Goal: Task Accomplishment & Management: Manage account settings

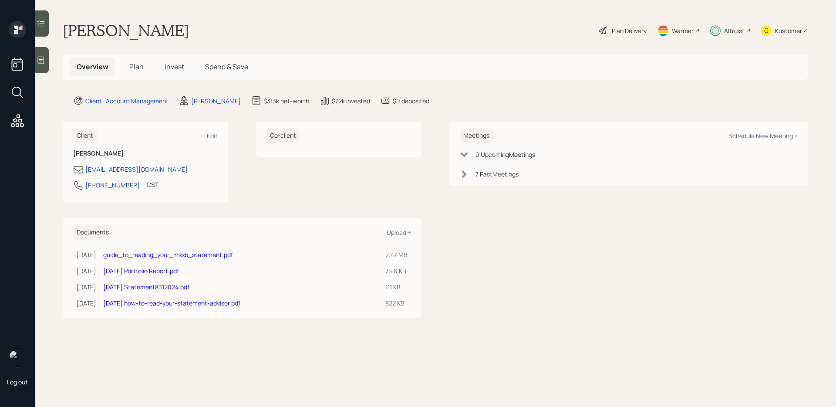
click at [614, 29] on div "Plan Delivery" at bounding box center [629, 30] width 35 height 9
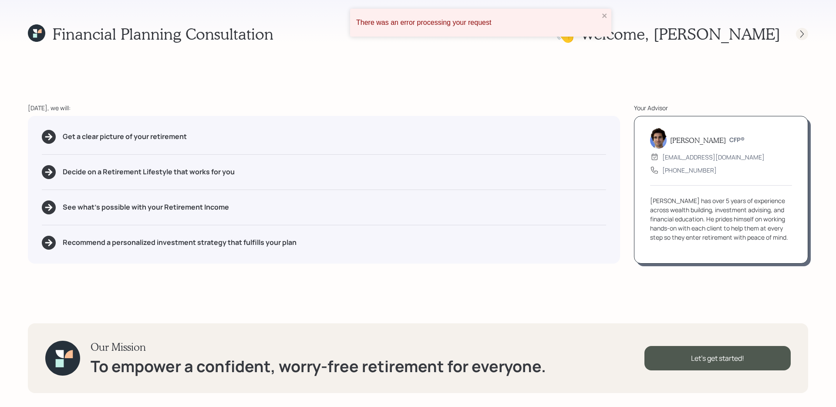
click at [803, 34] on icon at bounding box center [802, 33] width 3 height 7
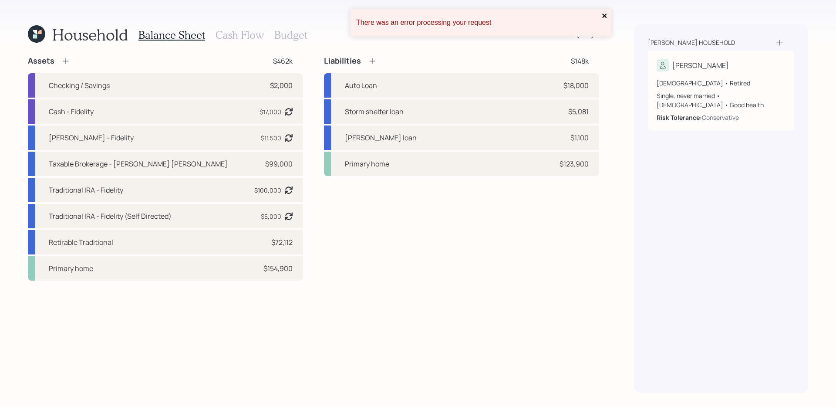
click at [605, 13] on icon "close" at bounding box center [605, 15] width 6 height 7
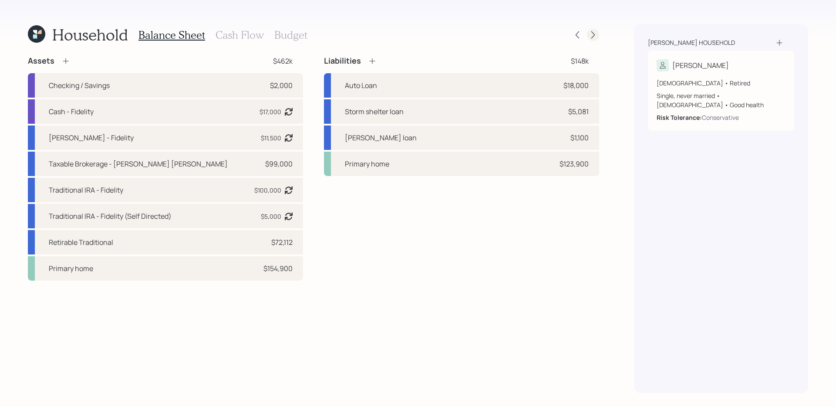
click at [596, 33] on icon at bounding box center [593, 34] width 9 height 9
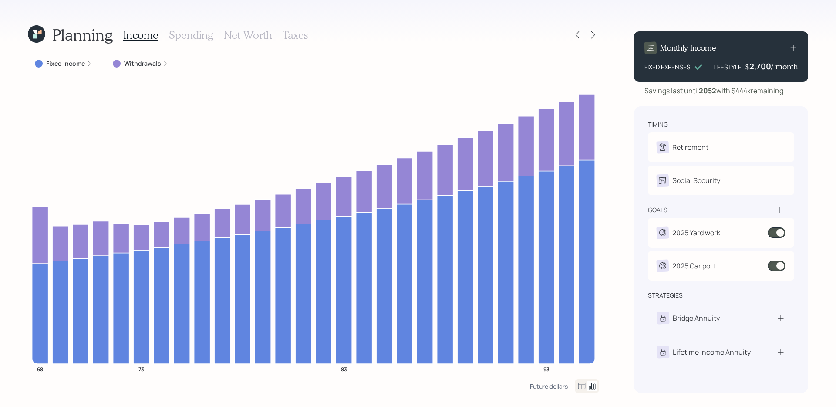
click at [596, 33] on icon at bounding box center [593, 34] width 9 height 9
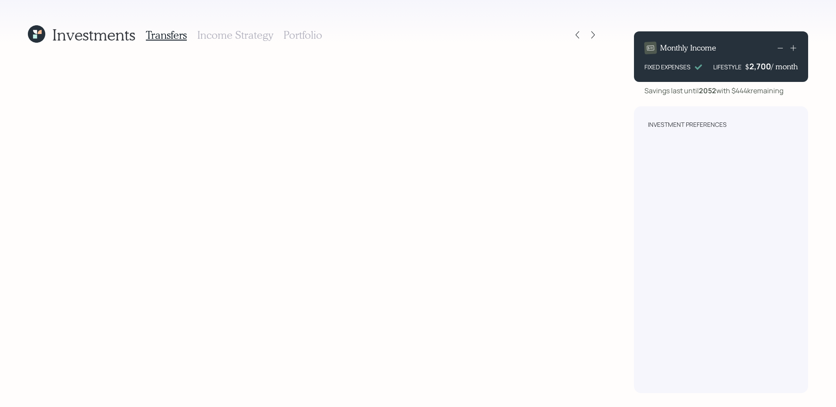
click at [44, 37] on icon at bounding box center [36, 33] width 17 height 17
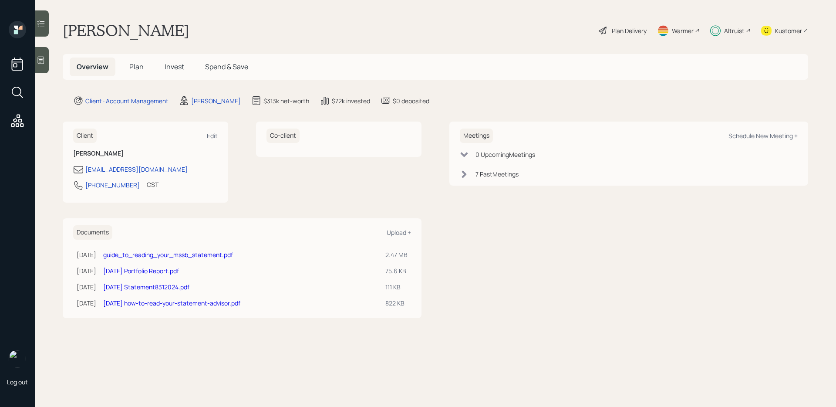
click at [176, 62] on h5 "Invest" at bounding box center [175, 67] width 34 height 19
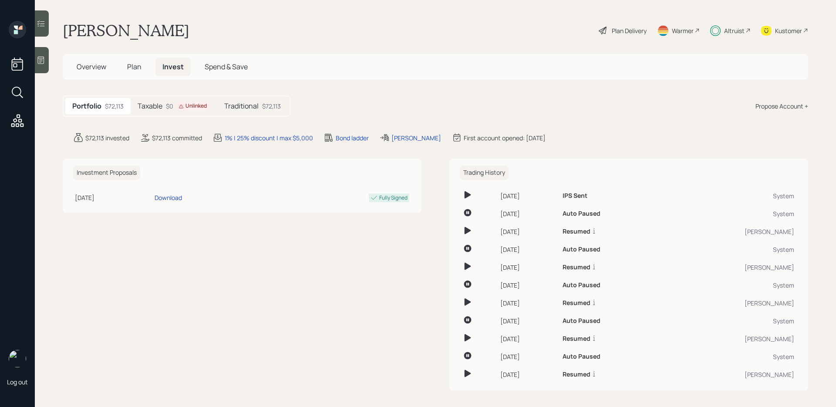
click at [181, 105] on icon at bounding box center [181, 106] width 5 height 5
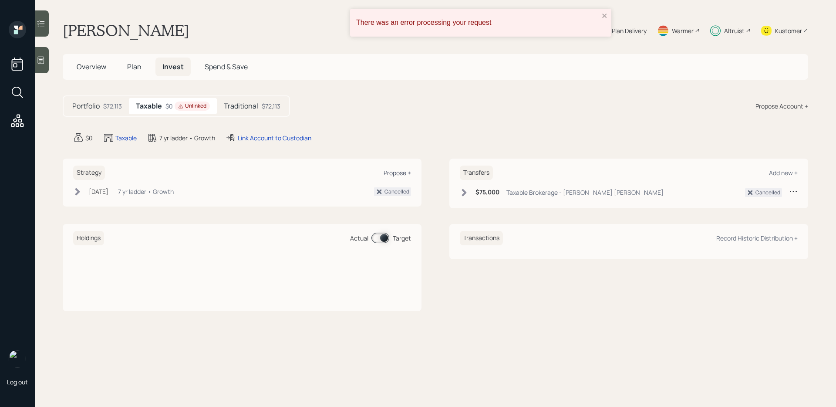
click at [397, 173] on div "Propose +" at bounding box center [397, 173] width 27 height 8
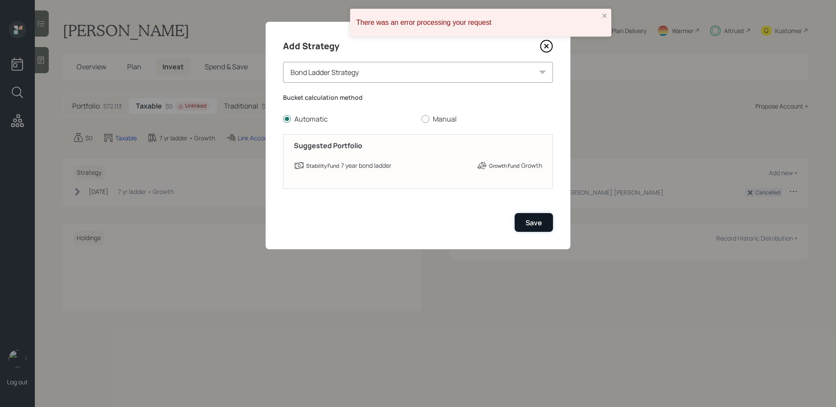
click at [524, 228] on button "Save" at bounding box center [534, 222] width 38 height 19
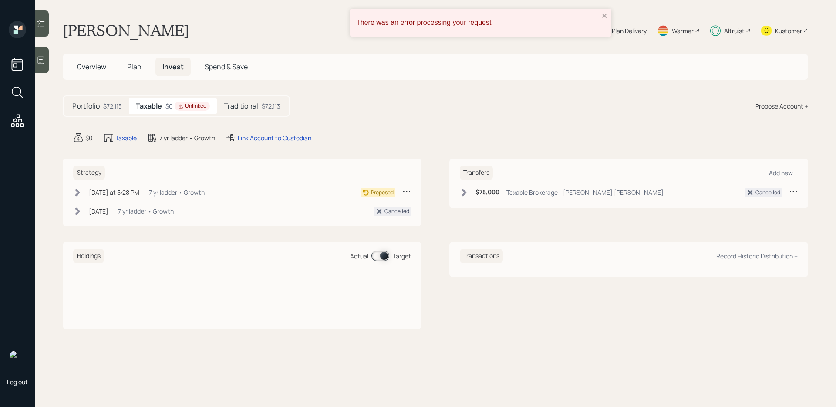
click at [630, 30] on div "Plan Delivery" at bounding box center [629, 30] width 35 height 9
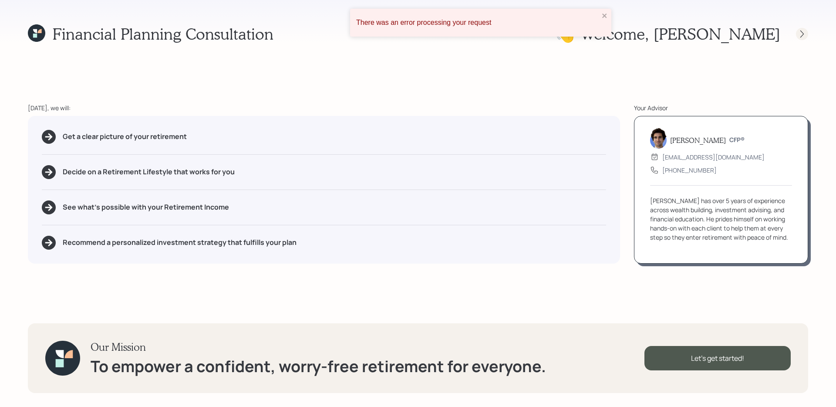
click at [807, 38] on div at bounding box center [795, 34] width 28 height 12
click at [803, 33] on icon at bounding box center [802, 34] width 9 height 9
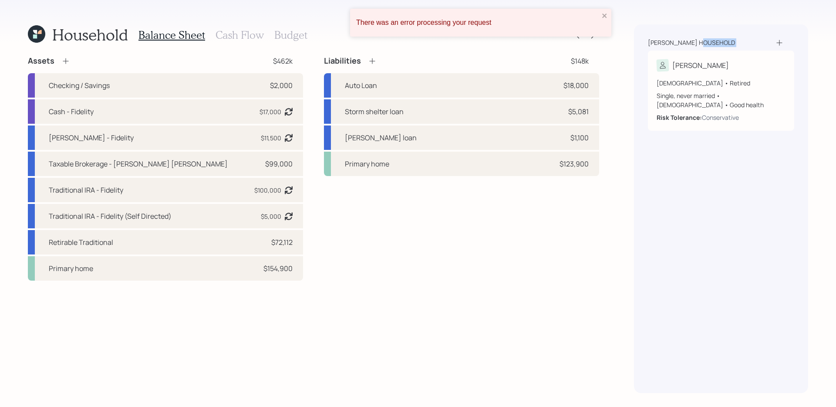
click at [803, 33] on div "Koons household Kate 68 years old • Retired Single, never married • Female • Go…" at bounding box center [721, 208] width 174 height 369
click at [606, 16] on icon "close" at bounding box center [605, 15] width 6 height 7
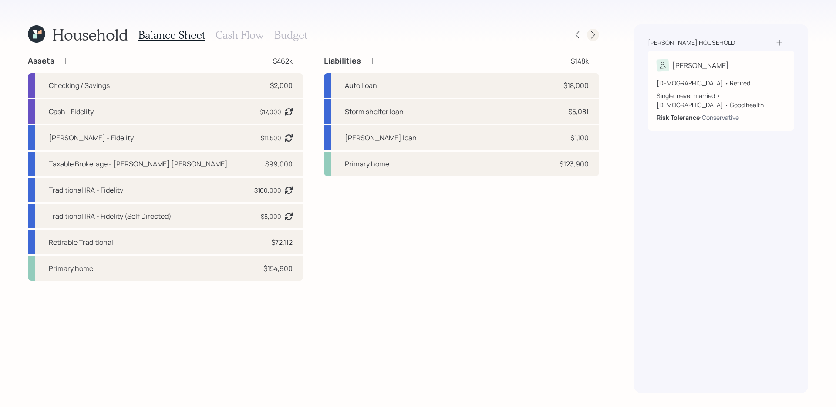
click at [594, 35] on icon at bounding box center [593, 34] width 3 height 7
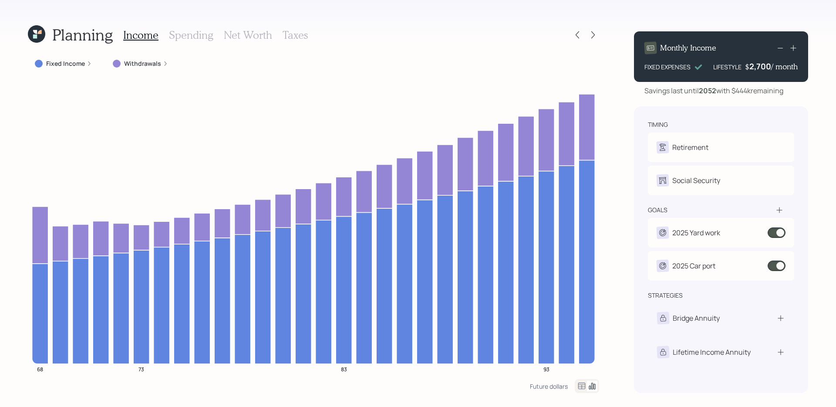
click at [594, 35] on icon at bounding box center [593, 34] width 3 height 7
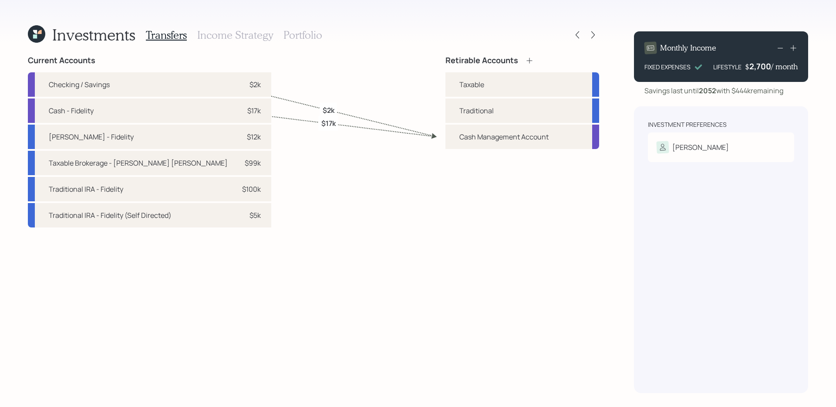
click at [242, 35] on h3 "Income Strategy" at bounding box center [235, 35] width 76 height 13
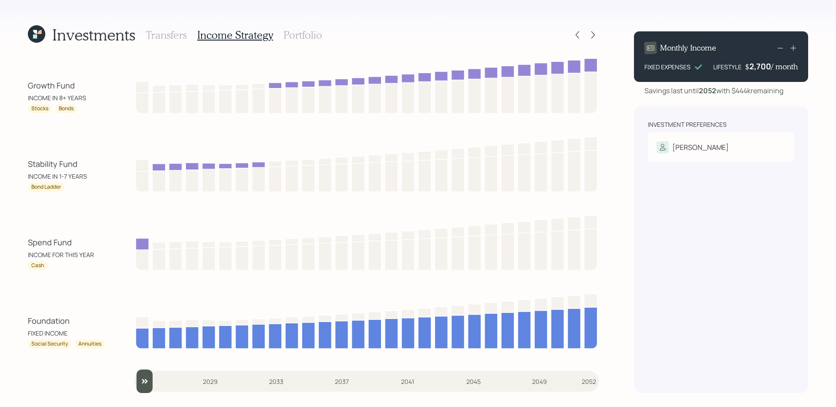
click at [296, 33] on h3 "Portfolio" at bounding box center [303, 35] width 39 height 13
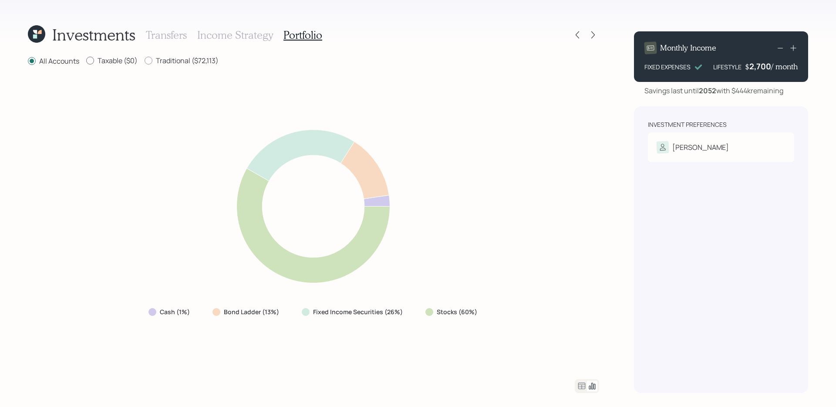
click at [124, 60] on label "Taxable ($0)" at bounding box center [111, 61] width 51 height 10
click at [86, 61] on input "Taxable ($0)" at bounding box center [86, 61] width 0 height 0
radio input "true"
radio input "false"
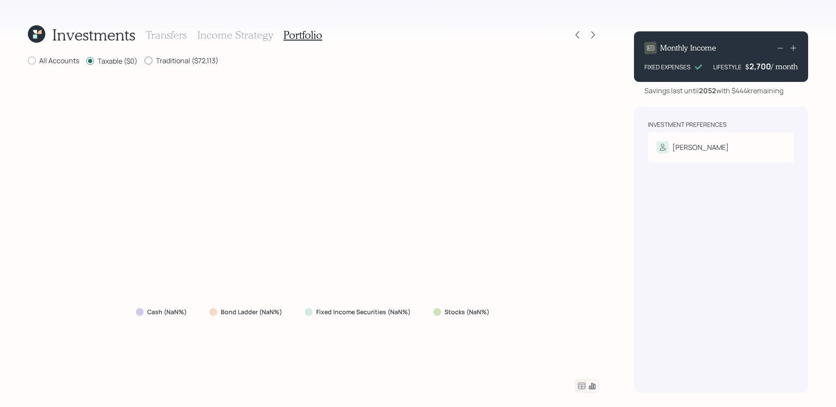
click at [157, 62] on label "Traditional ($72,113)" at bounding box center [182, 61] width 74 height 10
click at [145, 61] on input "Traditional ($72,113)" at bounding box center [144, 61] width 0 height 0
radio input "true"
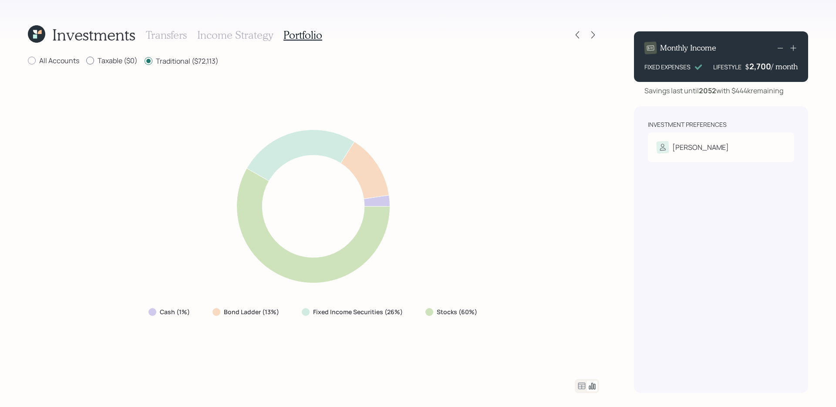
click at [114, 57] on label "Taxable ($0)" at bounding box center [111, 61] width 51 height 10
click at [86, 61] on input "Taxable ($0)" at bounding box center [86, 61] width 0 height 0
radio input "true"
radio input "false"
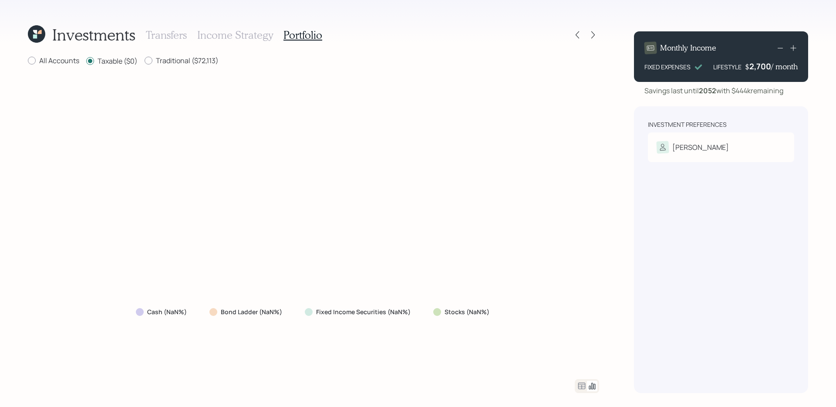
click at [41, 34] on icon at bounding box center [36, 33] width 17 height 17
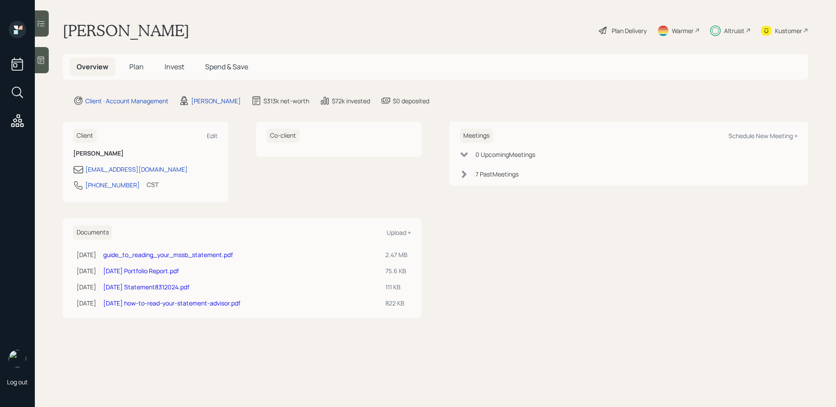
click at [162, 73] on h5 "Invest" at bounding box center [175, 67] width 34 height 19
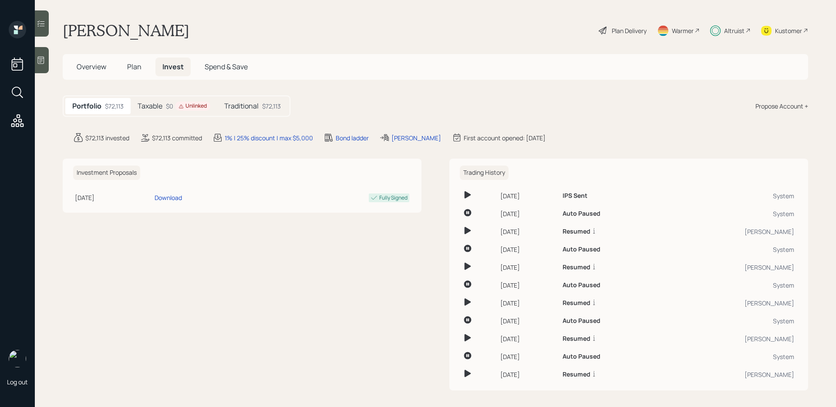
click at [170, 94] on main "Kate Koons Plan Delivery Warmer Altruist Kustomer Overview Plan Invest Spend & …" at bounding box center [436, 203] width 802 height 407
click at [170, 99] on div "Taxable $0 Unlinked" at bounding box center [174, 106] width 87 height 16
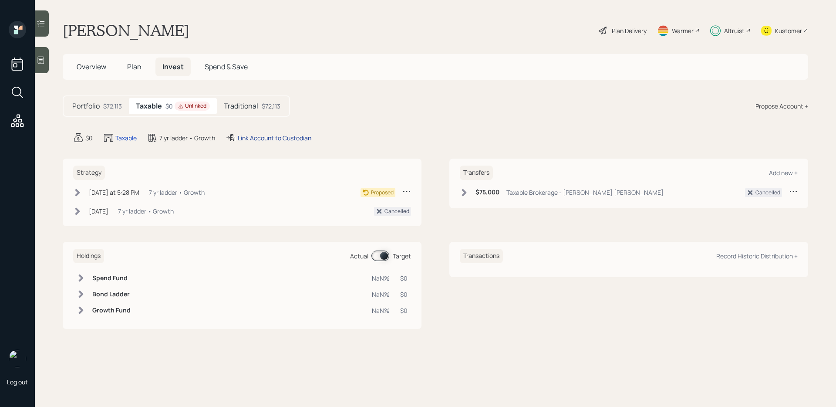
click at [257, 141] on div "Link Account to Custodian" at bounding box center [275, 137] width 74 height 9
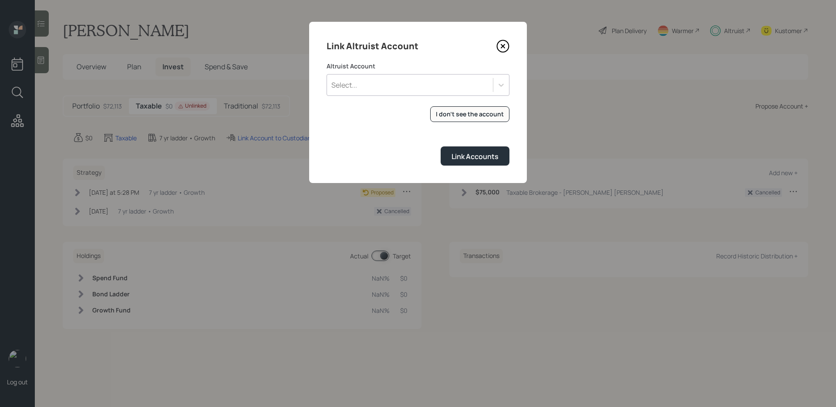
click at [362, 98] on form "Altruist Account Select... I don't see the account Altruist accounts are synced…" at bounding box center [418, 114] width 183 height 104
click at [375, 87] on div "Select..." at bounding box center [410, 85] width 166 height 15
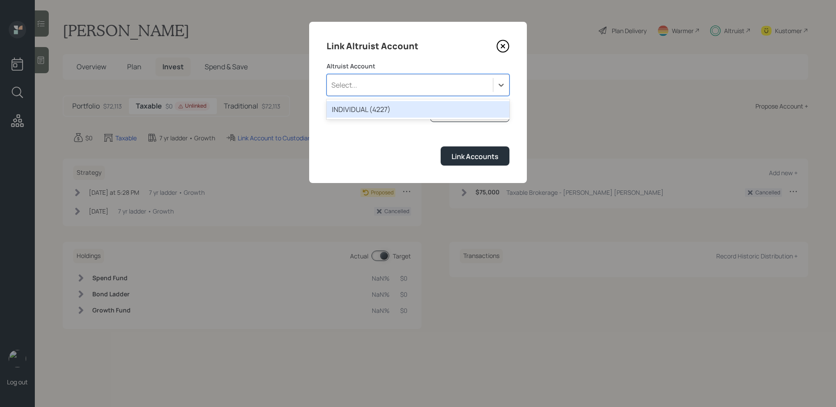
click at [377, 108] on div "INDIVIDUAL (4227)" at bounding box center [418, 109] width 183 height 17
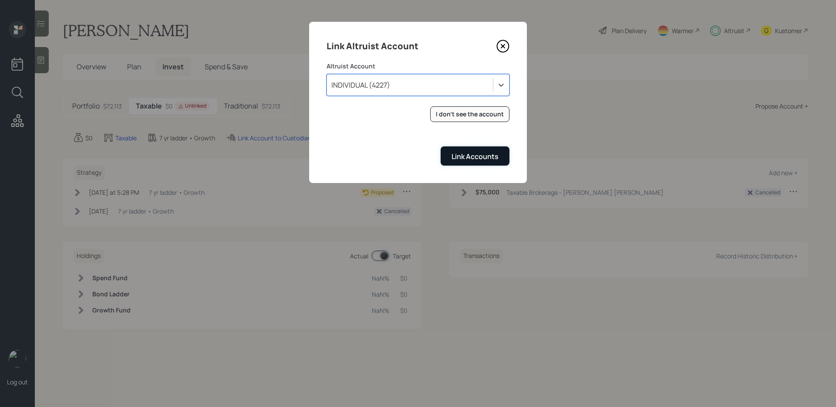
click at [450, 153] on button "Link Accounts" at bounding box center [475, 155] width 69 height 19
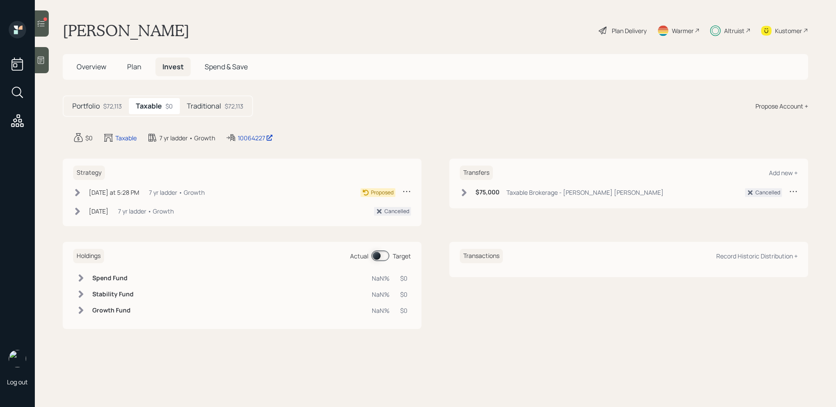
click at [621, 29] on div "Plan Delivery" at bounding box center [629, 30] width 35 height 9
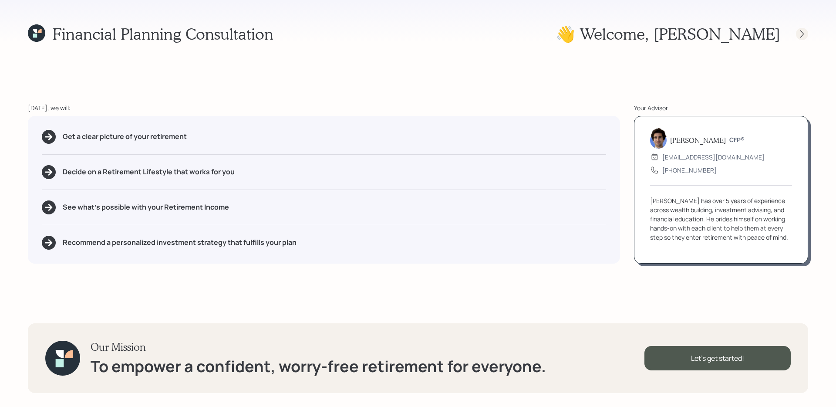
click at [803, 32] on icon at bounding box center [802, 34] width 9 height 9
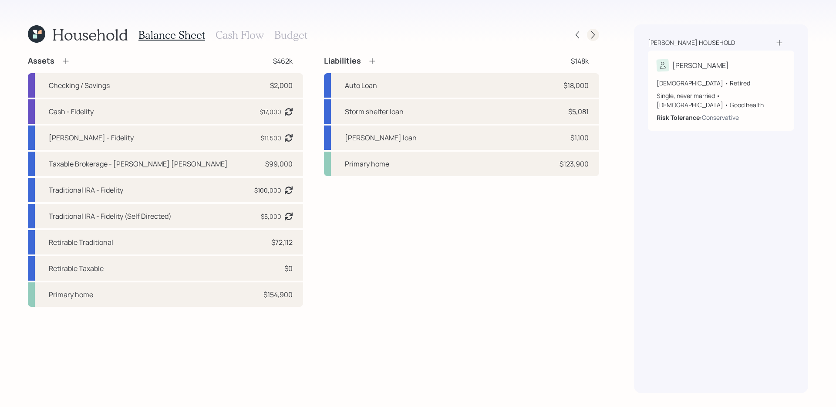
click at [593, 34] on icon at bounding box center [593, 34] width 9 height 9
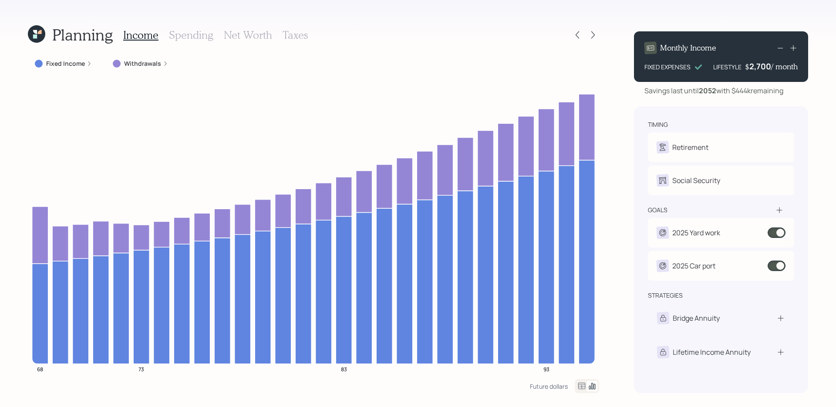
click at [593, 34] on icon at bounding box center [593, 34] width 9 height 9
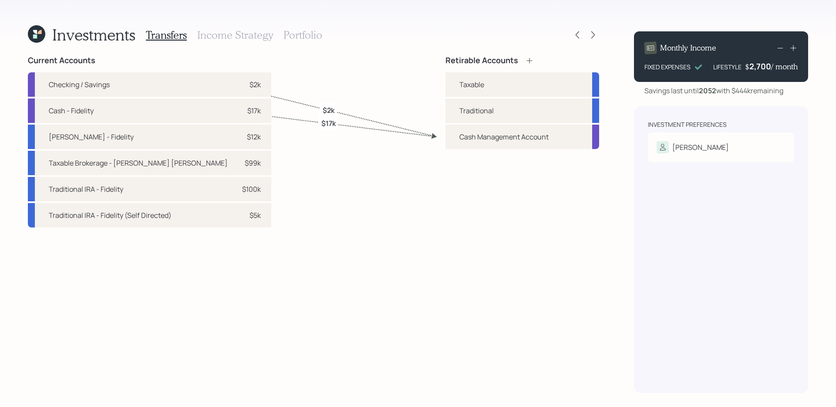
click at [258, 36] on h3 "Income Strategy" at bounding box center [235, 35] width 76 height 13
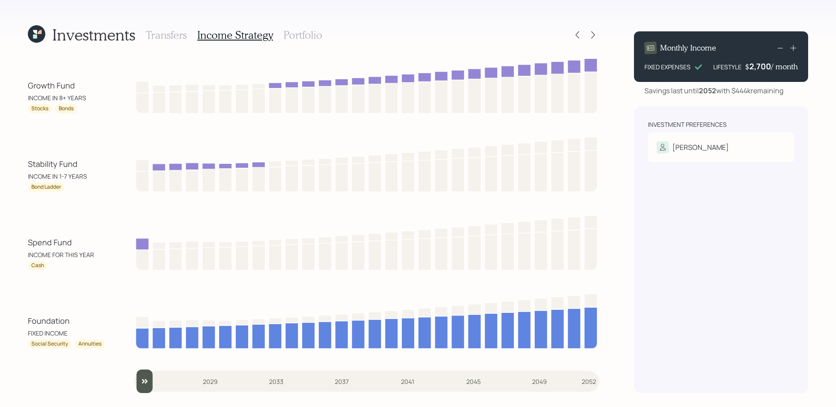
click at [291, 32] on h3 "Portfolio" at bounding box center [303, 35] width 39 height 13
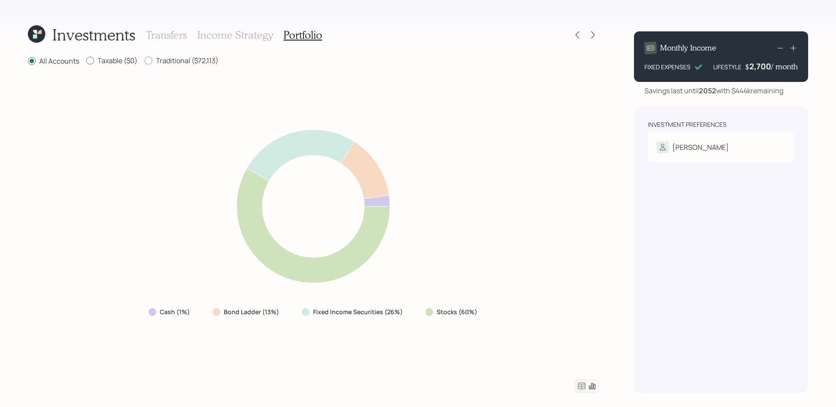
click at [132, 60] on label "Taxable ($0)" at bounding box center [111, 61] width 51 height 10
click at [86, 61] on input "Taxable ($0)" at bounding box center [86, 61] width 0 height 0
radio input "true"
radio input "false"
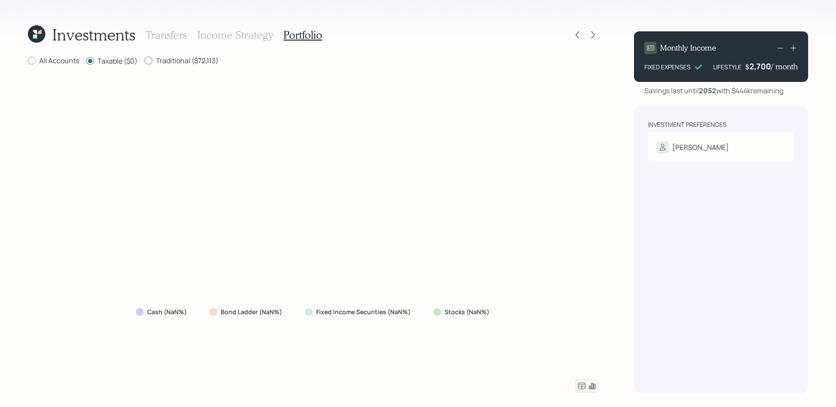
click at [165, 61] on label "Traditional ($72,113)" at bounding box center [182, 61] width 74 height 10
click at [145, 61] on input "Traditional ($72,113)" at bounding box center [144, 61] width 0 height 0
radio input "true"
radio input "false"
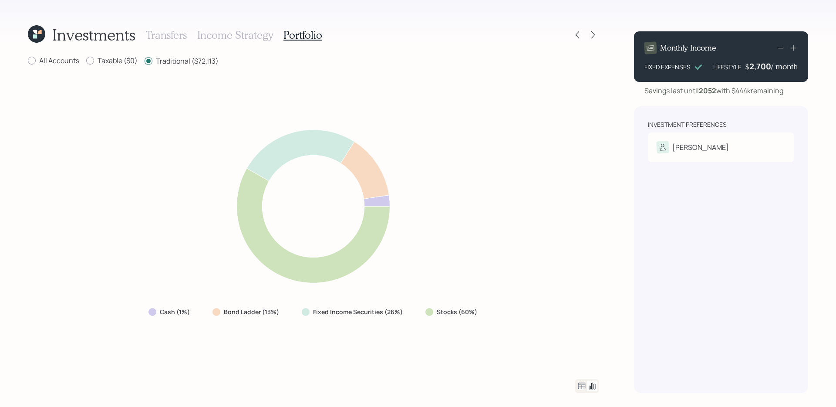
click at [37, 34] on icon at bounding box center [36, 33] width 17 height 17
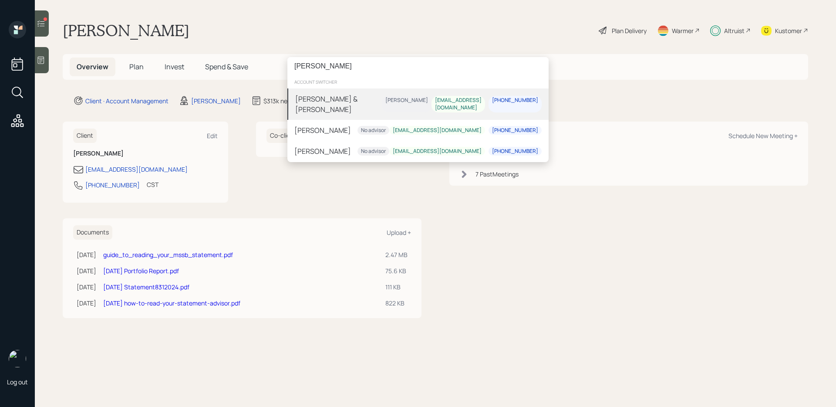
type input "[PERSON_NAME]"
